Goal: Book appointment/travel/reservation

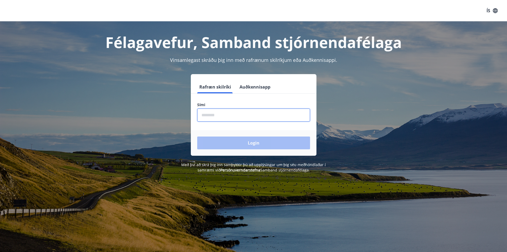
click at [229, 118] on input "phone" at bounding box center [253, 114] width 113 height 13
type input "********"
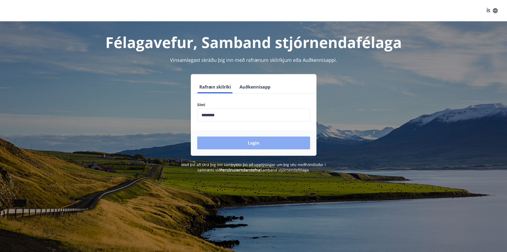
click at [246, 143] on button "Login" at bounding box center [253, 142] width 113 height 13
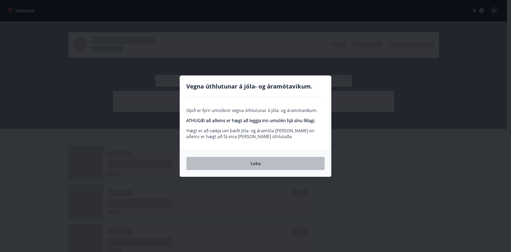
click at [259, 162] on button "Loka" at bounding box center [255, 163] width 138 height 13
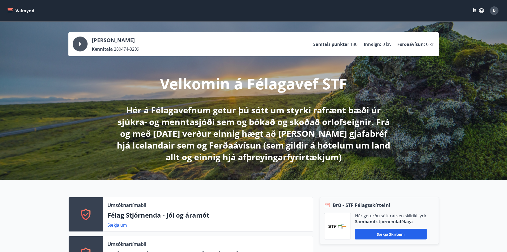
click at [13, 8] on button "Valmynd" at bounding box center [21, 11] width 30 height 10
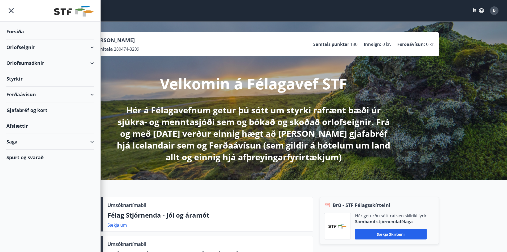
click at [23, 46] on div "Orlofseignir" at bounding box center [50, 47] width 88 height 16
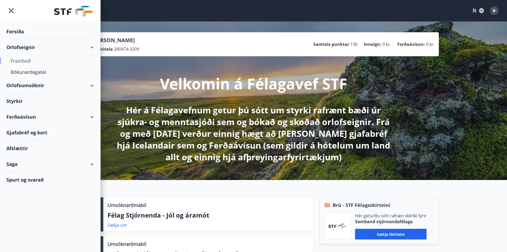
click at [27, 60] on div "Framboð" at bounding box center [50, 60] width 79 height 11
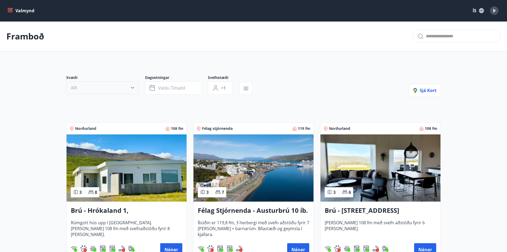
click at [124, 91] on button "Allt" at bounding box center [102, 87] width 72 height 13
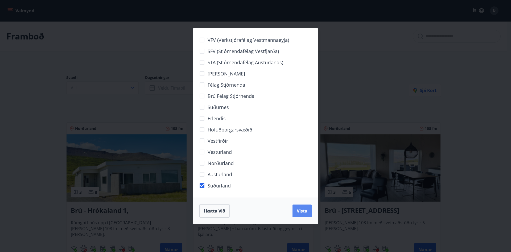
click at [298, 211] on span "Vista" at bounding box center [302, 211] width 11 height 6
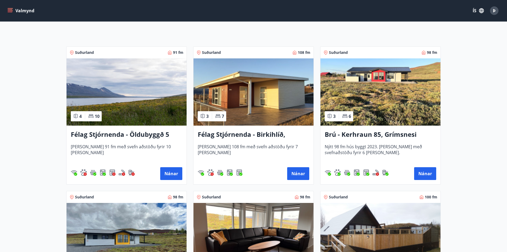
scroll to position [50, 0]
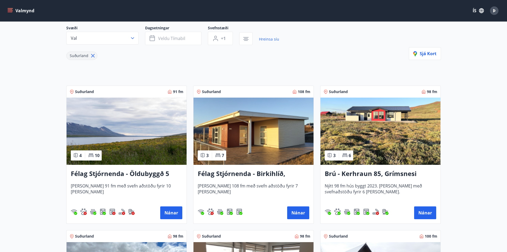
click at [117, 172] on h3 "Félag Stjórnenda - Öldubyggð 5" at bounding box center [127, 174] width 112 height 10
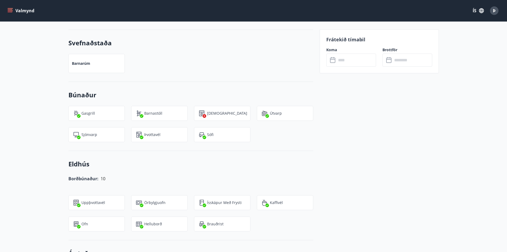
scroll to position [346, 0]
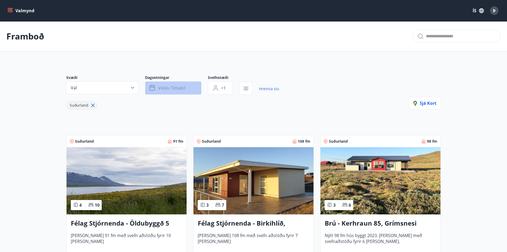
click at [165, 89] on span "Veldu tímabil" at bounding box center [171, 88] width 27 height 6
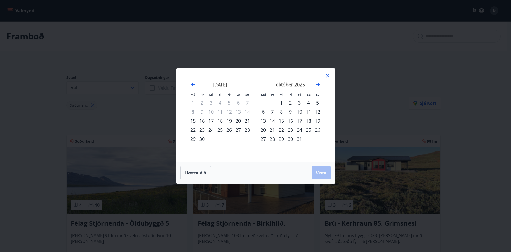
click at [290, 139] on div "30" at bounding box center [290, 138] width 9 height 9
click at [317, 85] on icon "Move forward to switch to the next month." at bounding box center [318, 84] width 6 height 6
click at [228, 138] on div "31" at bounding box center [229, 138] width 9 height 9
click at [229, 139] on div "31" at bounding box center [229, 138] width 9 height 9
click at [318, 103] on div "2" at bounding box center [317, 102] width 9 height 9
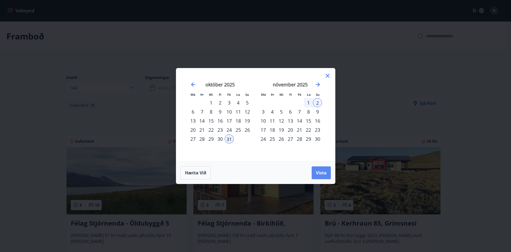
click at [319, 172] on span "Vista" at bounding box center [321, 173] width 11 height 6
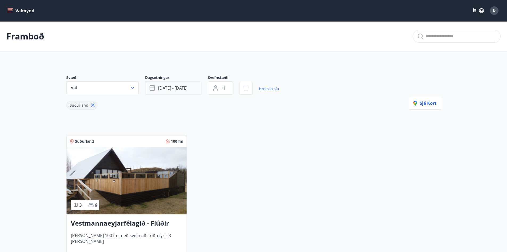
click at [191, 89] on button "okt 31 - nóv 02" at bounding box center [173, 87] width 56 height 13
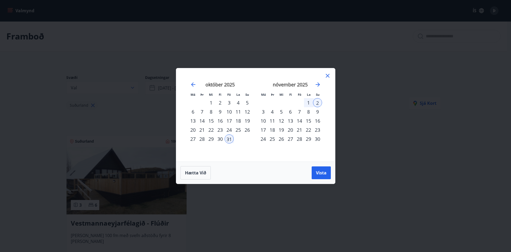
click at [264, 112] on div "3" at bounding box center [263, 111] width 9 height 9
click at [324, 172] on span "Vista" at bounding box center [321, 173] width 11 height 6
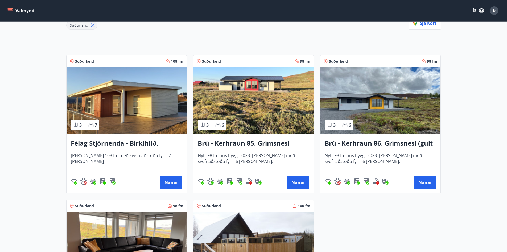
scroll to position [213, 0]
